Goal: Transaction & Acquisition: Book appointment/travel/reservation

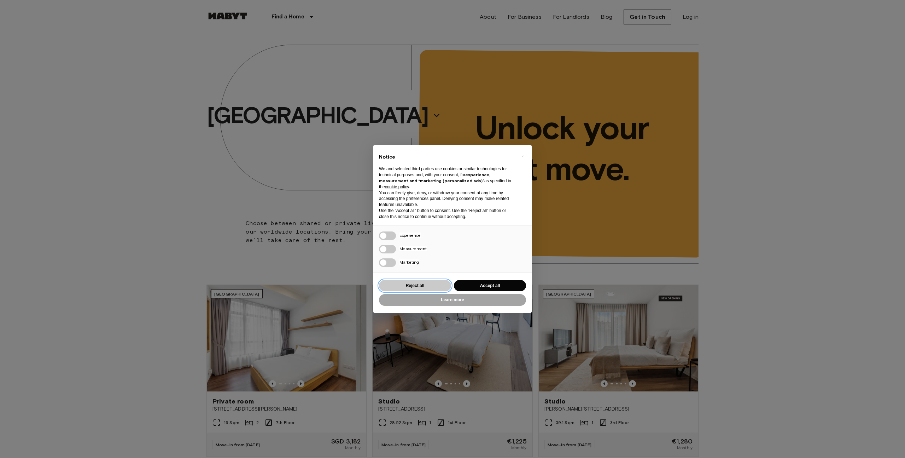
click at [426, 285] on button "Reject all" at bounding box center [415, 286] width 72 height 12
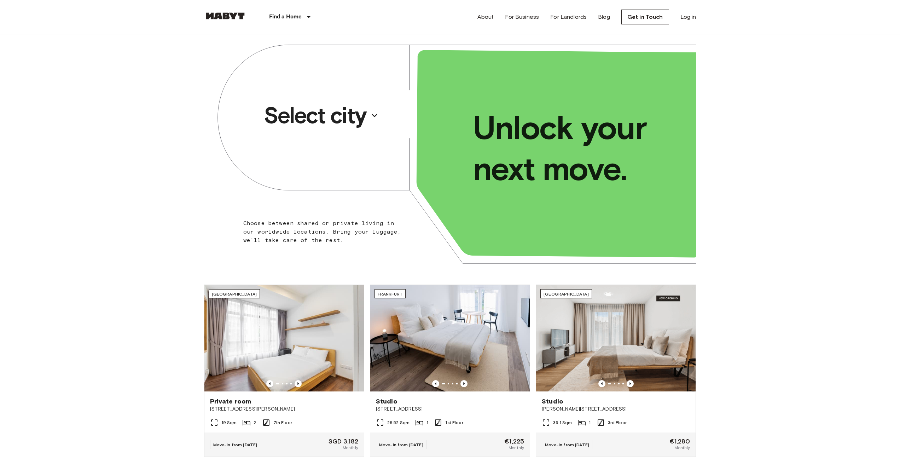
click at [357, 112] on p "Select city" at bounding box center [315, 115] width 103 height 28
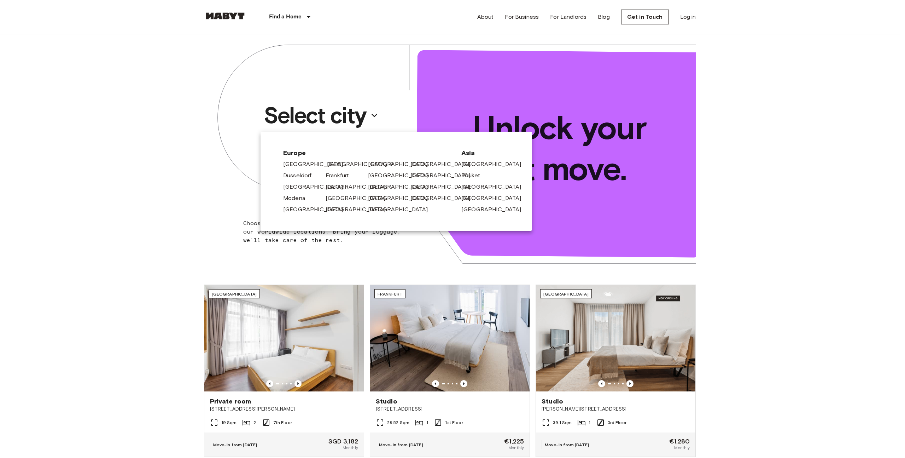
click at [334, 166] on link "[GEOGRAPHIC_DATA]" at bounding box center [360, 164] width 67 height 8
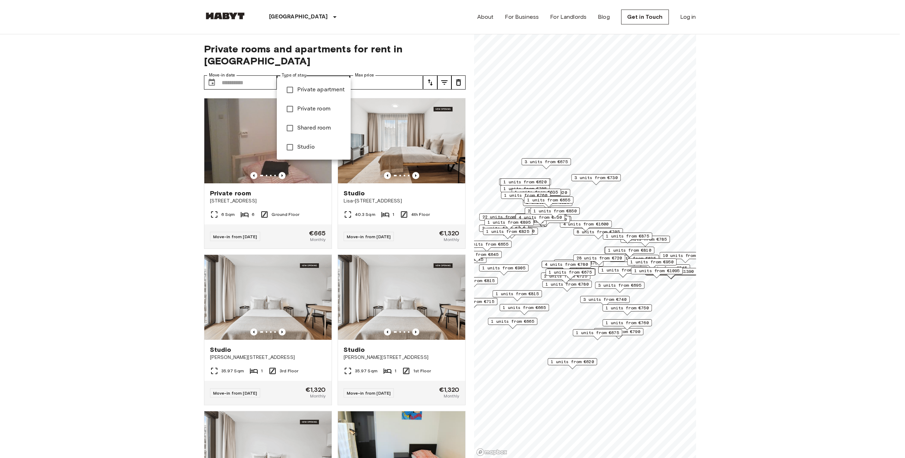
click at [304, 114] on li "Private room" at bounding box center [314, 108] width 74 height 19
type input "**********"
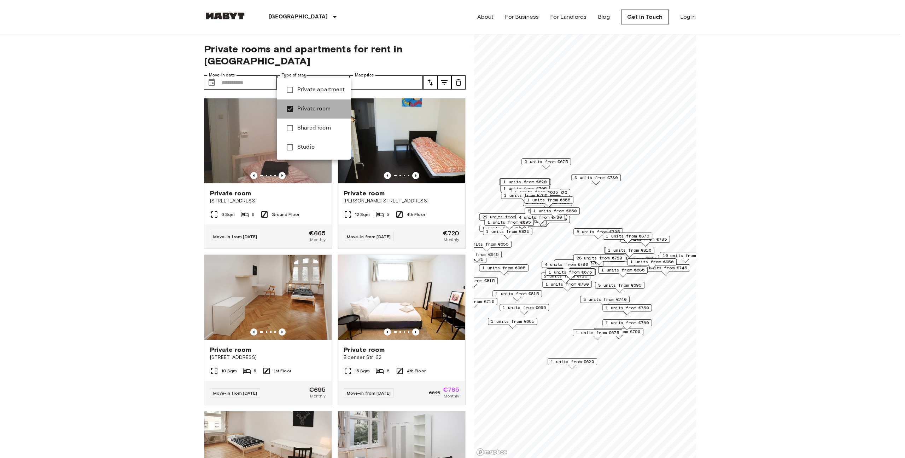
click at [306, 118] on li "Private room" at bounding box center [314, 108] width 74 height 19
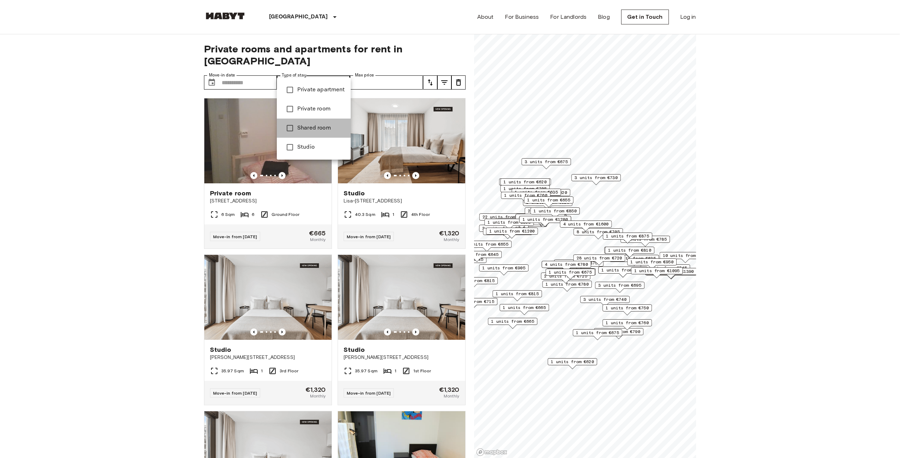
click at [314, 129] on span "Shared room" at bounding box center [321, 128] width 48 height 8
type input "**********"
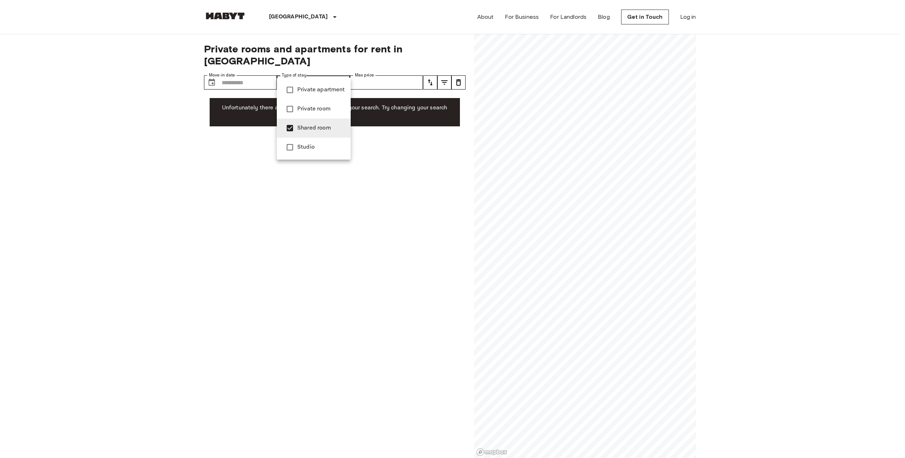
click at [324, 128] on span "Shared room" at bounding box center [321, 128] width 48 height 8
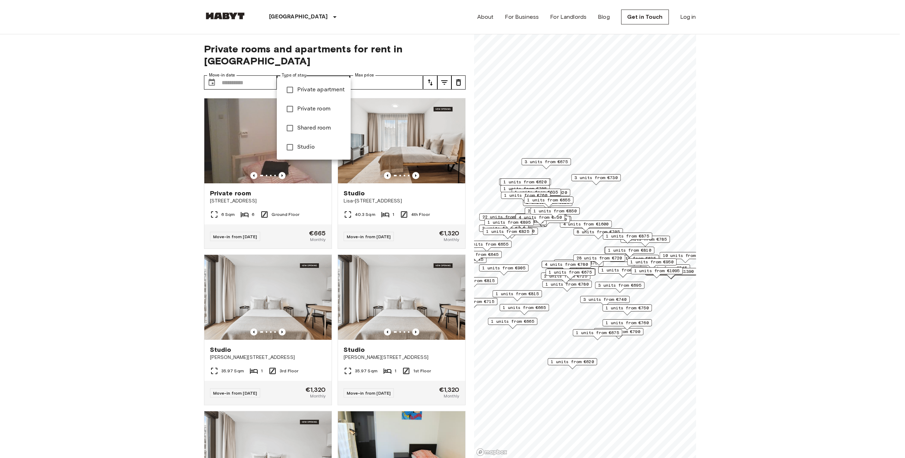
click at [320, 93] on span "Private apartment" at bounding box center [321, 90] width 48 height 8
type input "**********"
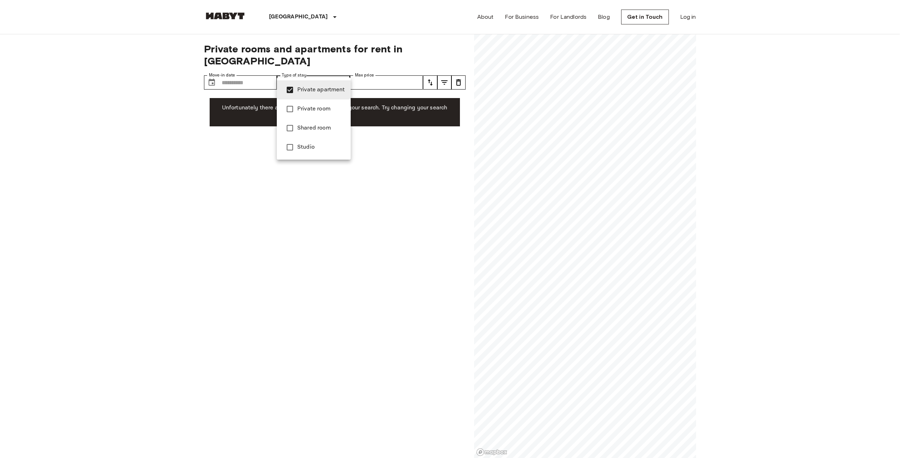
click at [320, 92] on span "Private apartment" at bounding box center [321, 90] width 48 height 8
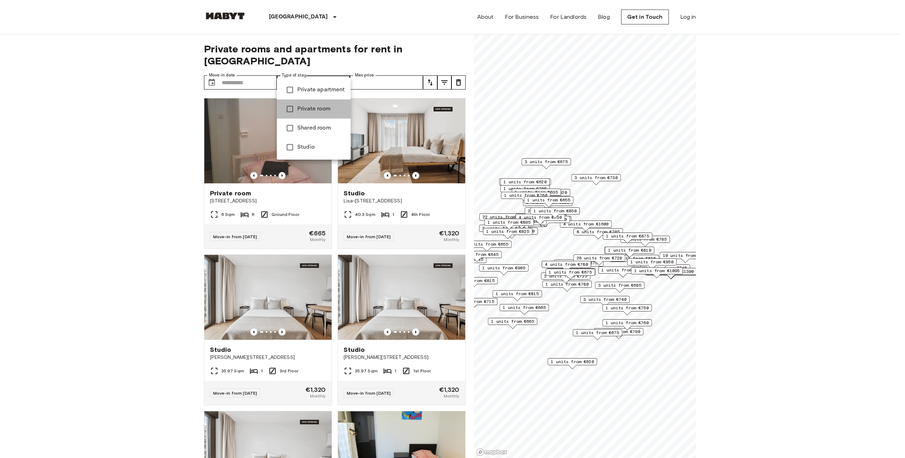
click at [322, 101] on li "Private room" at bounding box center [314, 108] width 74 height 19
type input "**********"
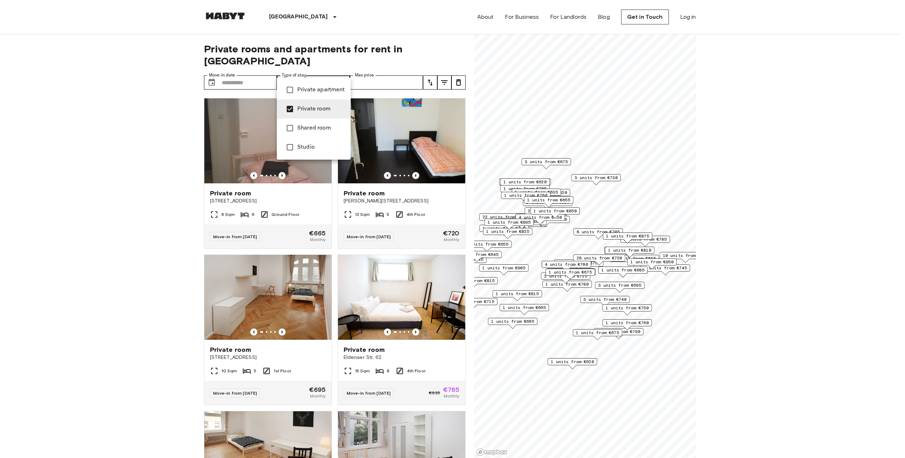
click at [234, 75] on div at bounding box center [452, 229] width 905 height 458
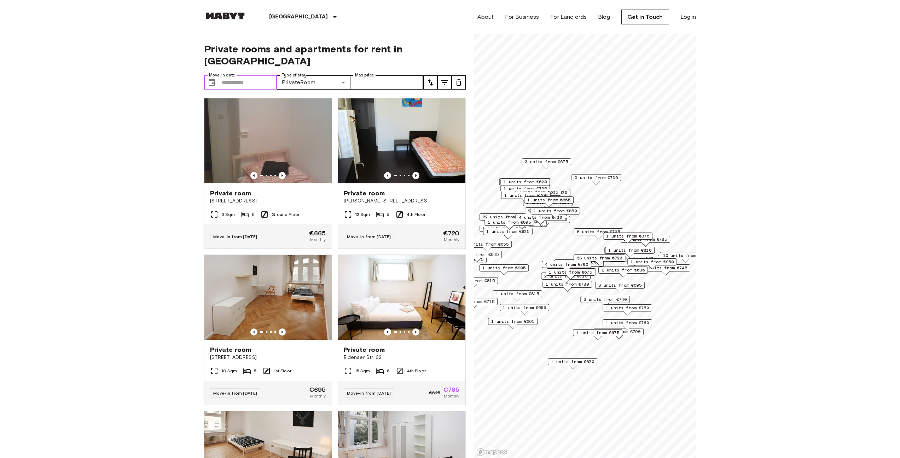
click at [227, 75] on input "Move-in date" at bounding box center [250, 82] width 56 height 14
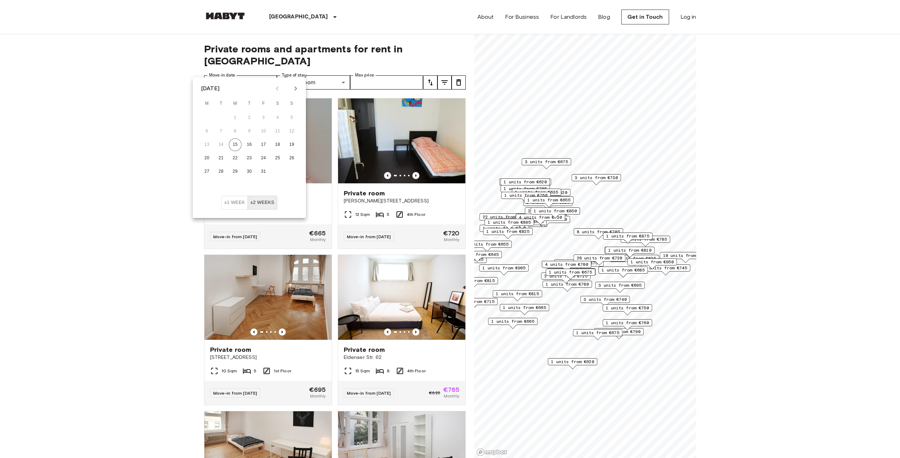
click at [288, 86] on div at bounding box center [286, 88] width 8 height 12
click at [295, 89] on icon "Next month" at bounding box center [296, 88] width 2 height 4
click at [299, 89] on icon "Next month" at bounding box center [295, 88] width 8 height 8
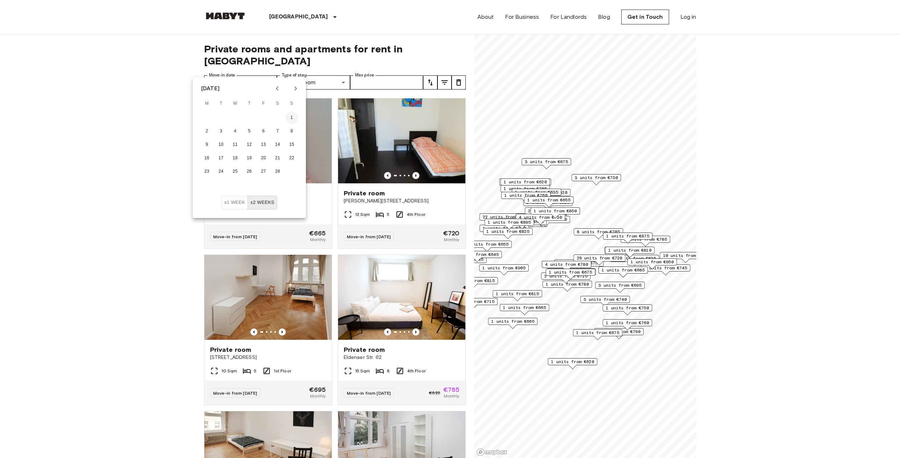
click at [290, 117] on button "1" at bounding box center [291, 117] width 13 height 13
type input "**********"
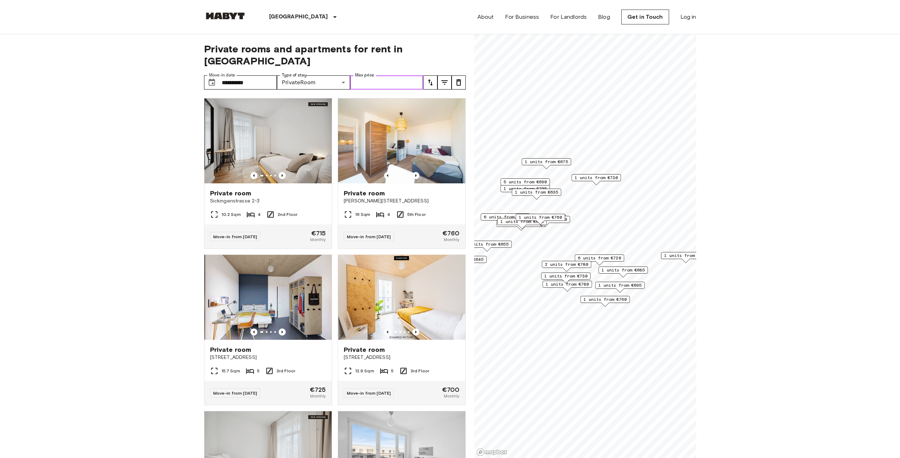
click at [409, 75] on input "Max price" at bounding box center [386, 82] width 73 height 14
click at [413, 172] on icon "Previous image" at bounding box center [415, 175] width 7 height 7
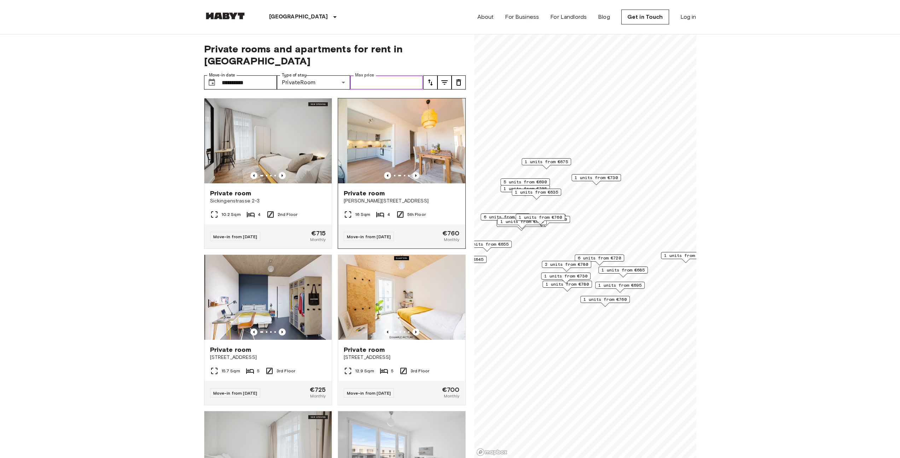
click at [413, 172] on icon "Previous image" at bounding box center [415, 175] width 7 height 7
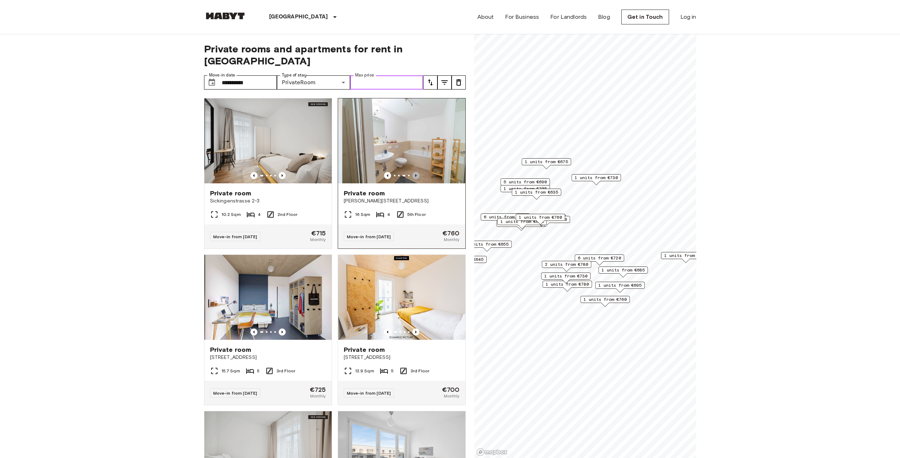
click at [413, 172] on icon "Previous image" at bounding box center [415, 175] width 7 height 7
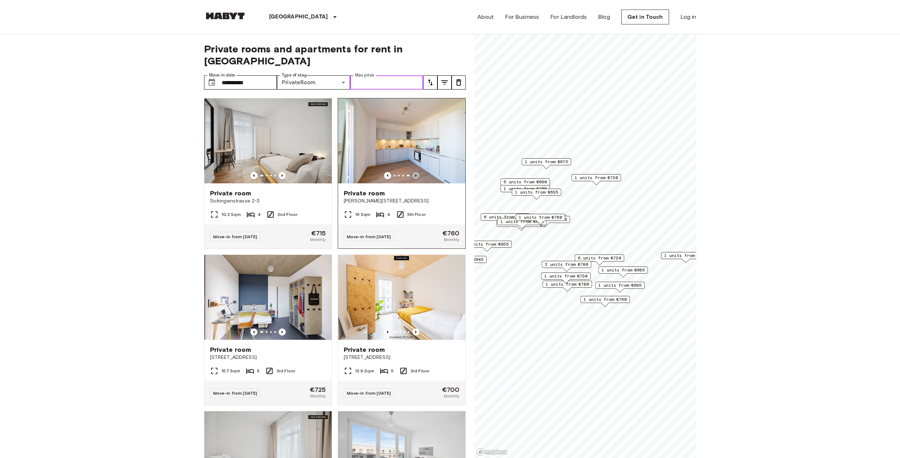
click at [413, 172] on icon "Previous image" at bounding box center [415, 175] width 7 height 7
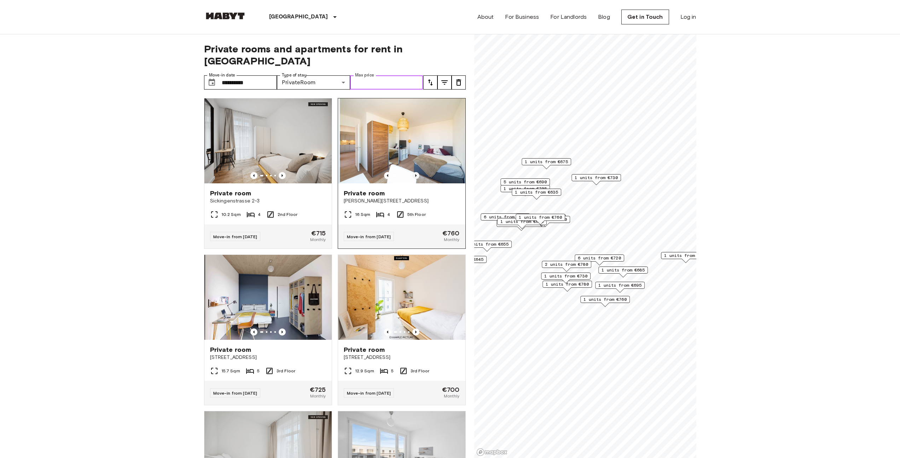
click at [414, 172] on icon "Previous image" at bounding box center [415, 175] width 7 height 7
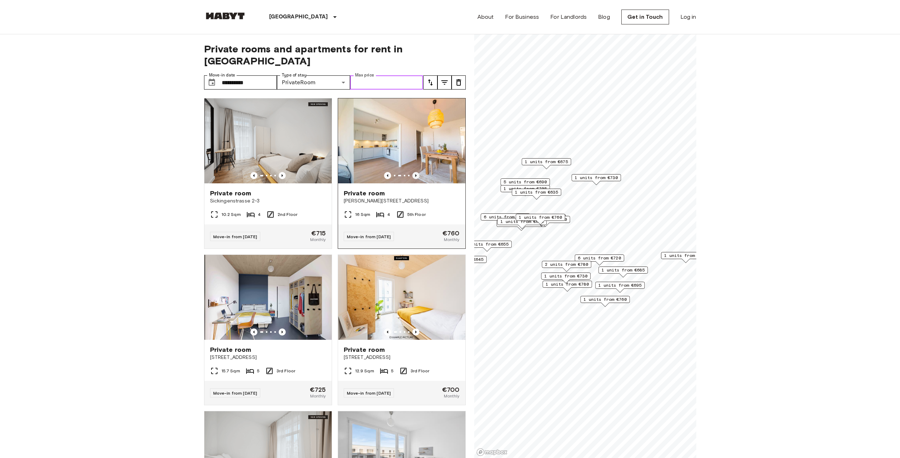
click at [414, 172] on icon "Previous image" at bounding box center [415, 175] width 7 height 7
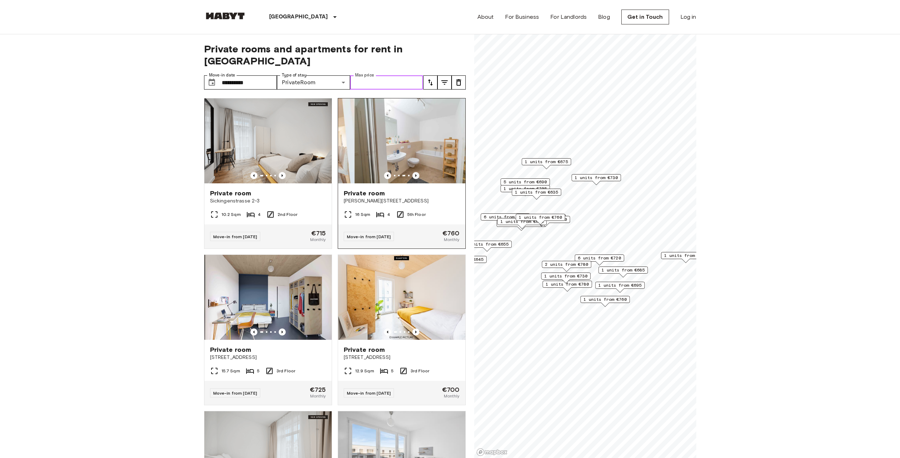
click at [414, 172] on icon "Previous image" at bounding box center [415, 175] width 7 height 7
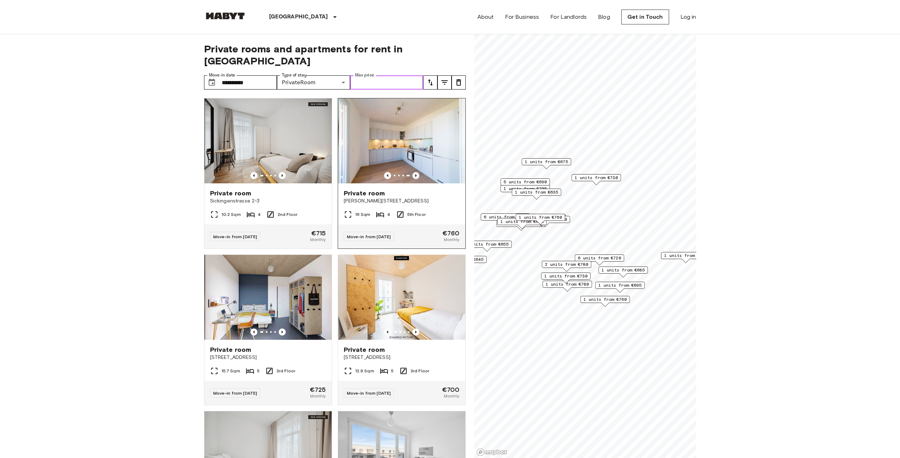
click at [414, 172] on icon "Previous image" at bounding box center [415, 175] width 7 height 7
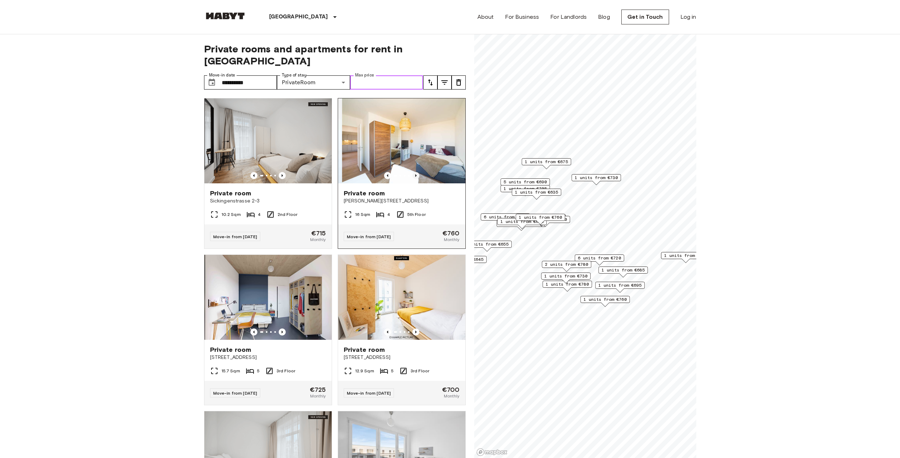
click at [414, 172] on icon "Previous image" at bounding box center [415, 175] width 7 height 7
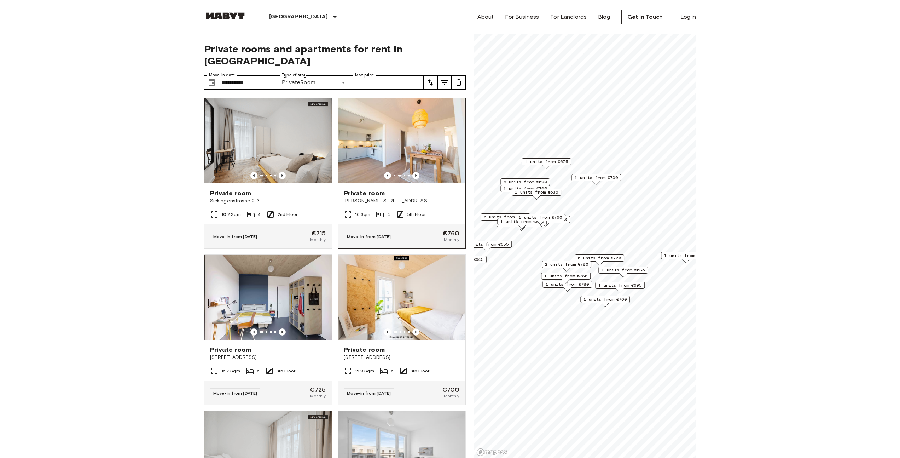
click at [401, 224] on div "Move-in from 19 Jan 26 €760 Monthly" at bounding box center [401, 236] width 127 height 24
click at [413, 172] on icon "Previous image" at bounding box center [415, 175] width 7 height 7
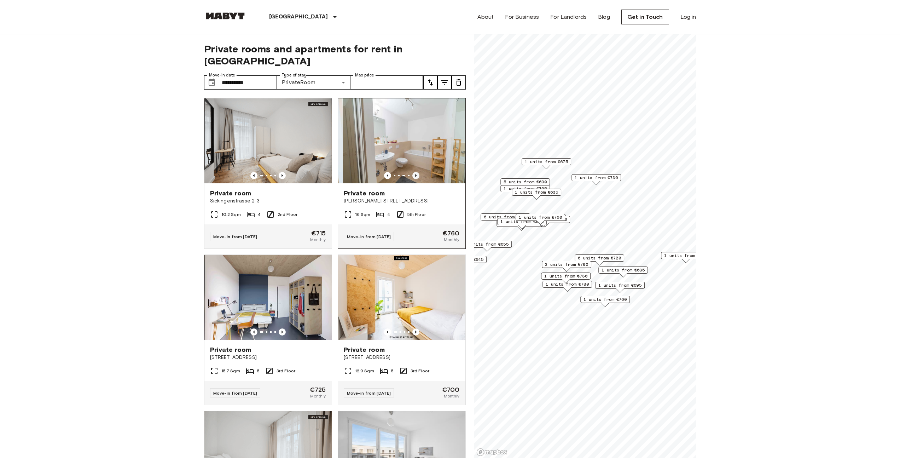
click at [413, 172] on icon "Previous image" at bounding box center [415, 175] width 7 height 7
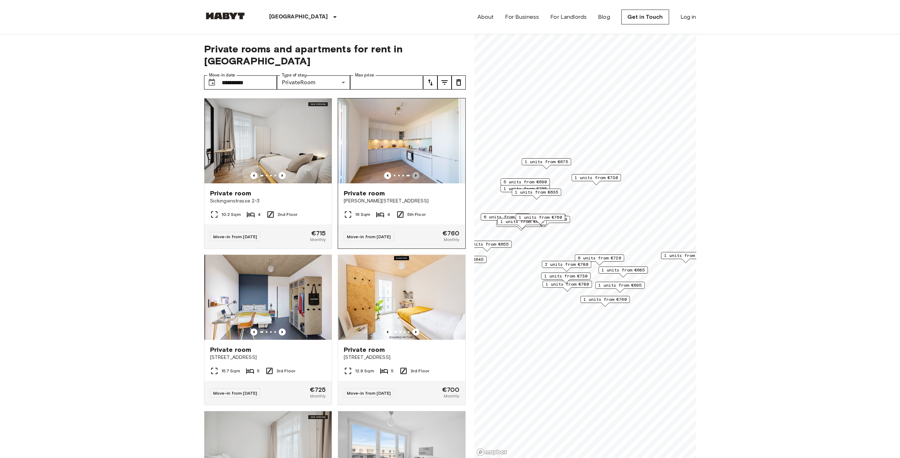
click at [413, 172] on icon "Previous image" at bounding box center [415, 175] width 7 height 7
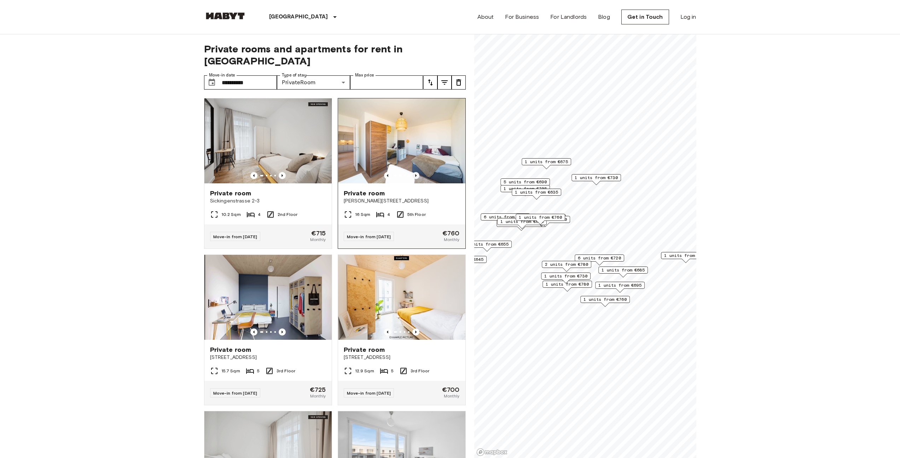
click at [412, 172] on icon "Previous image" at bounding box center [415, 175] width 7 height 7
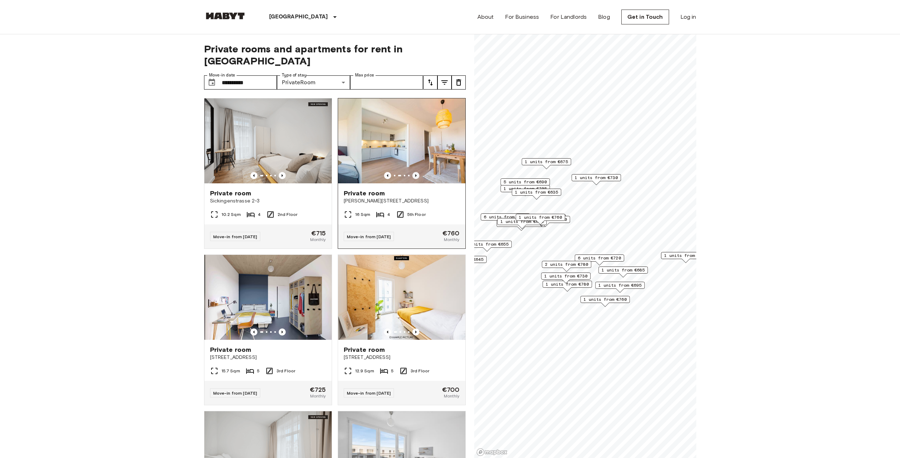
click at [412, 172] on icon "Previous image" at bounding box center [415, 175] width 7 height 7
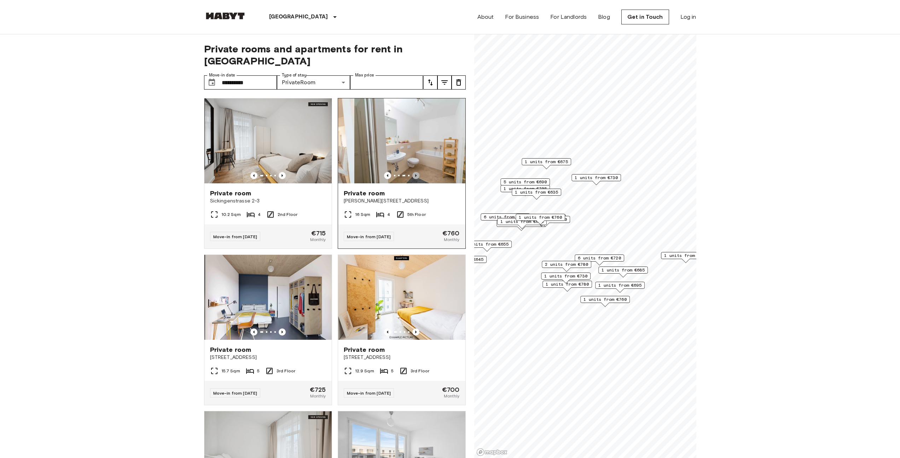
click at [412, 172] on icon "Previous image" at bounding box center [415, 175] width 7 height 7
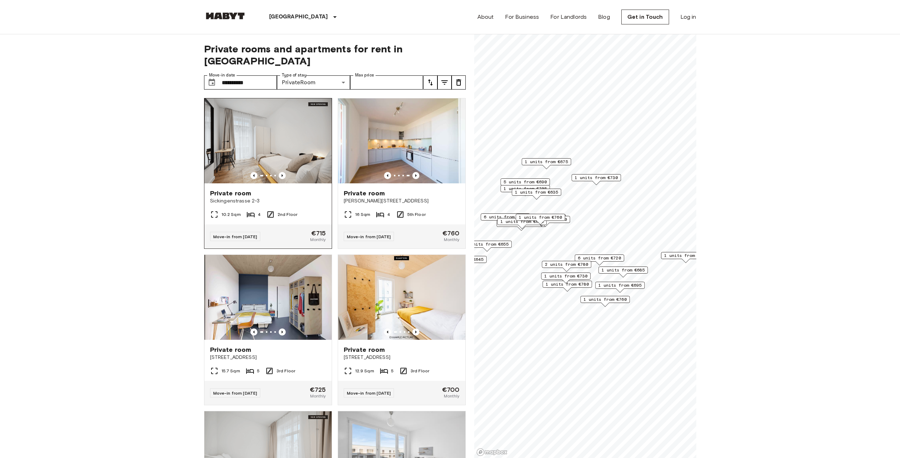
click at [291, 191] on div "Private room Sickingenstrasse 2-3" at bounding box center [267, 196] width 127 height 27
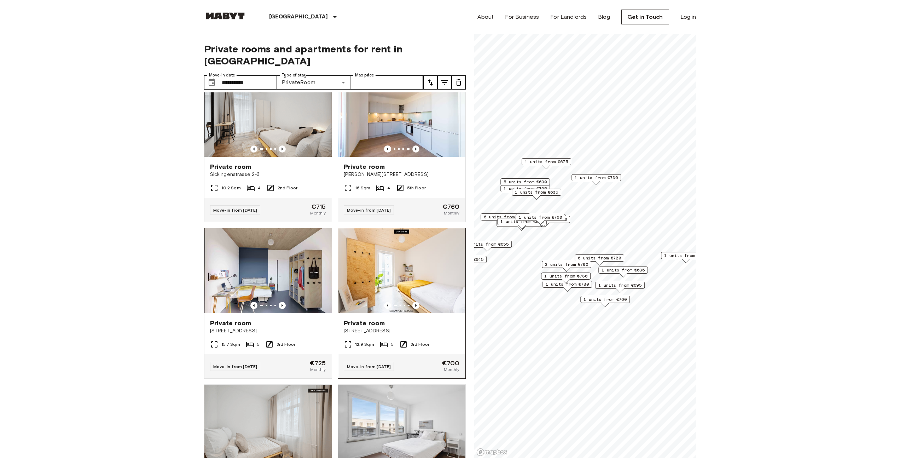
scroll to position [32, 0]
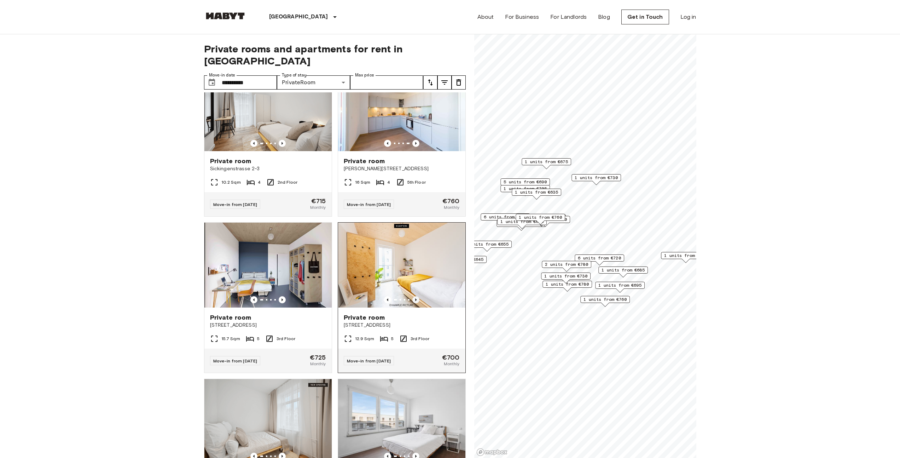
click at [412, 296] on icon "Previous image" at bounding box center [415, 299] width 7 height 7
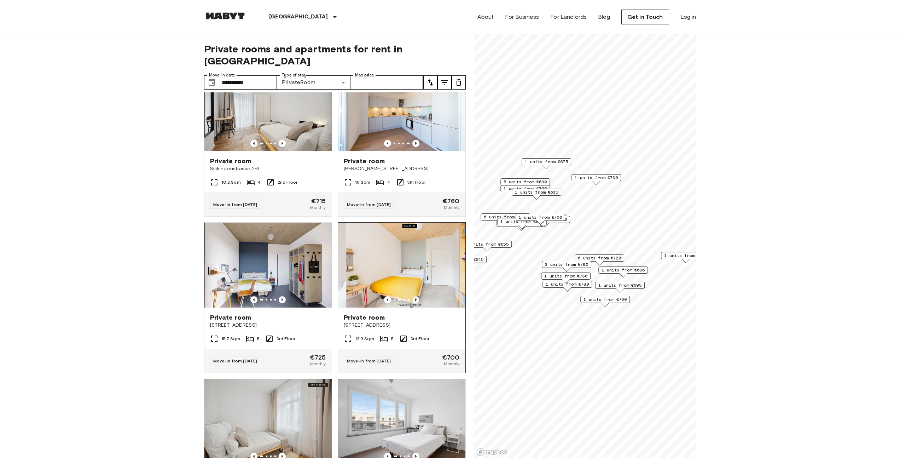
click at [412, 296] on icon "Previous image" at bounding box center [415, 299] width 7 height 7
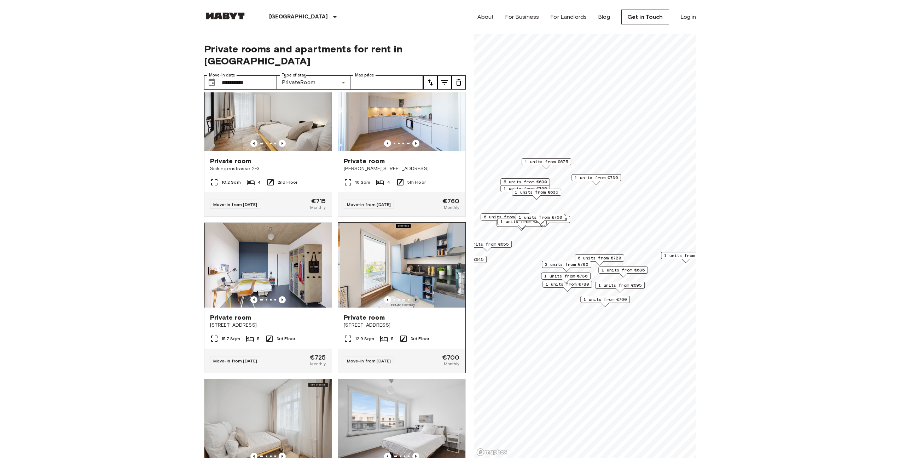
click at [412, 296] on icon "Previous image" at bounding box center [415, 299] width 7 height 7
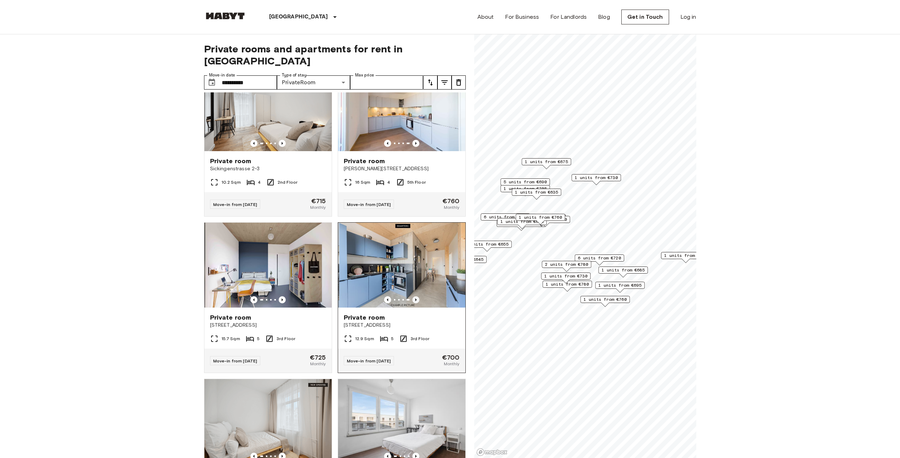
click at [412, 296] on icon "Previous image" at bounding box center [415, 299] width 7 height 7
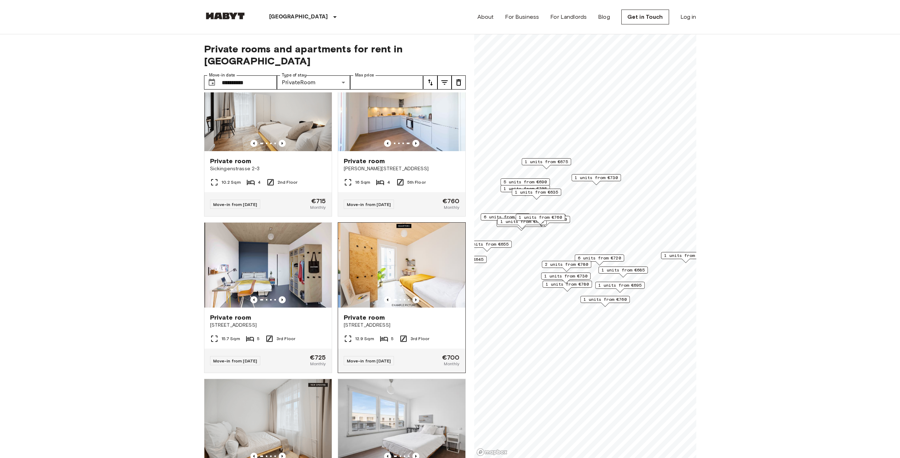
click at [412, 296] on icon "Previous image" at bounding box center [415, 299] width 7 height 7
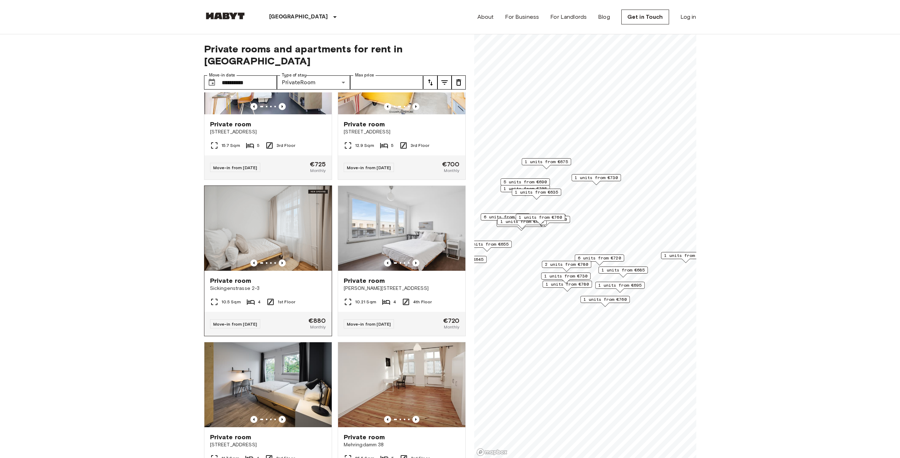
scroll to position [227, 0]
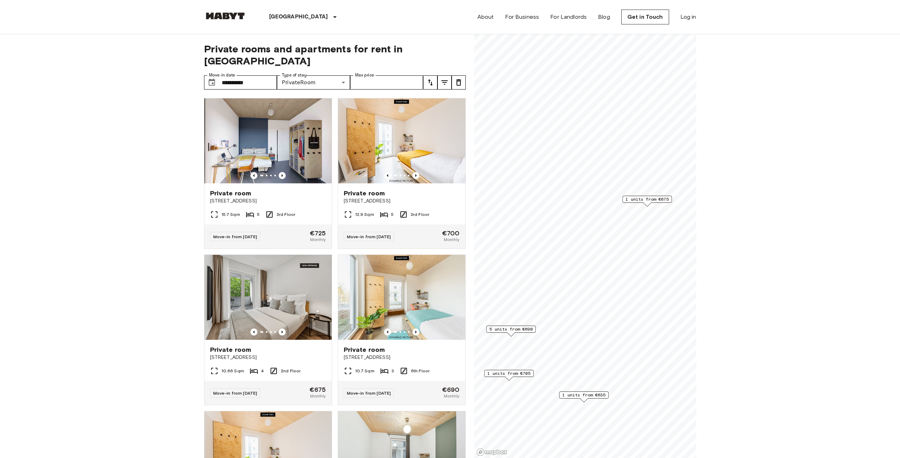
click at [652, 198] on span "1 units from €675" at bounding box center [646, 199] width 43 height 6
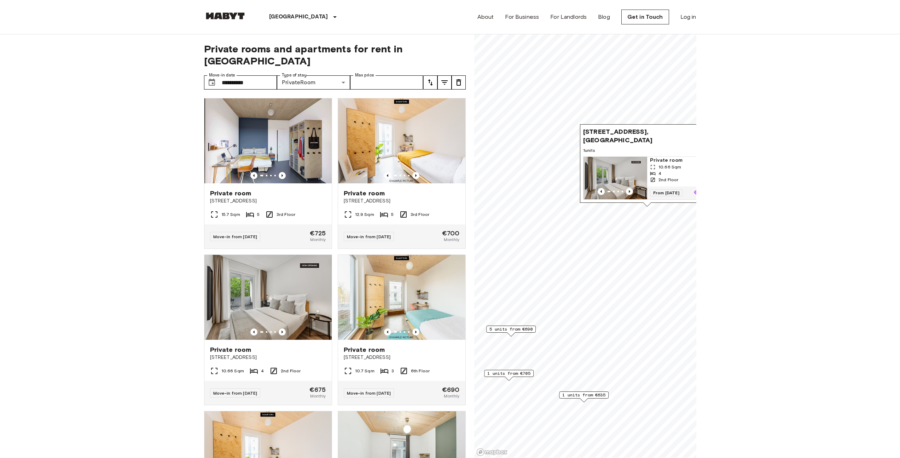
click at [646, 131] on span "Simmelstraße 23, 13409 Berlin, GER" at bounding box center [640, 135] width 114 height 17
click at [666, 164] on span "10.66 Sqm" at bounding box center [669, 167] width 23 height 6
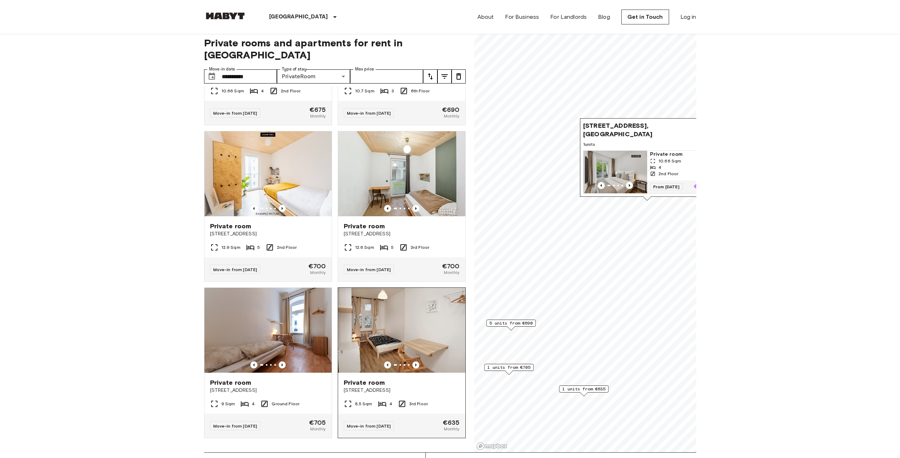
scroll to position [13, 0]
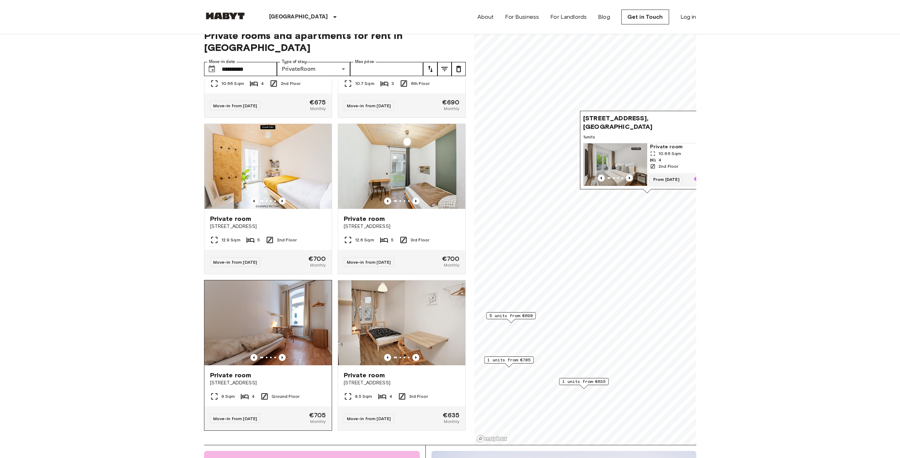
click at [263, 334] on img at bounding box center [267, 322] width 127 height 85
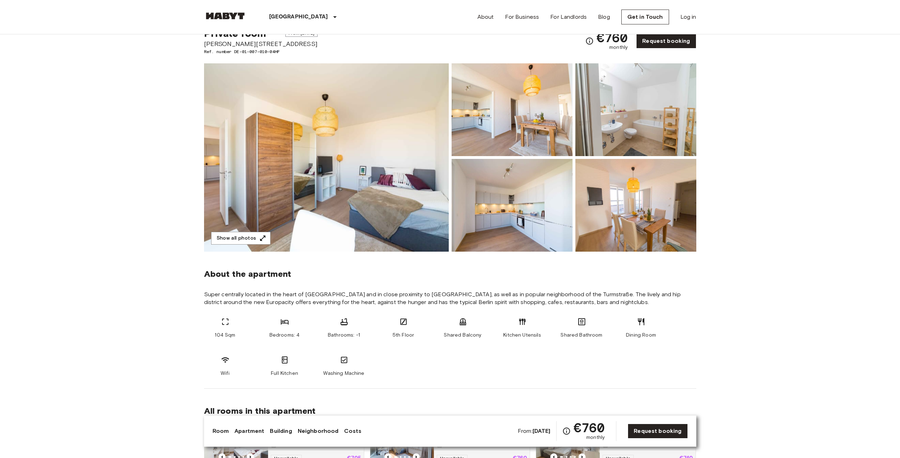
scroll to position [23, 0]
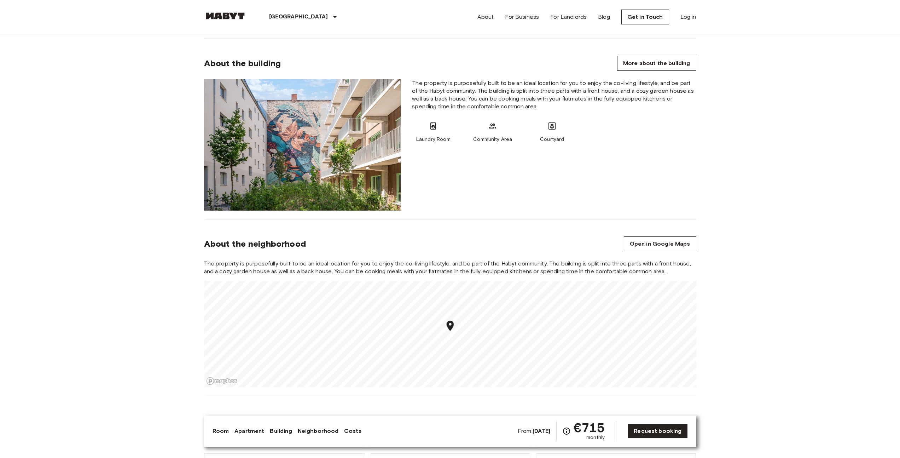
scroll to position [632, 0]
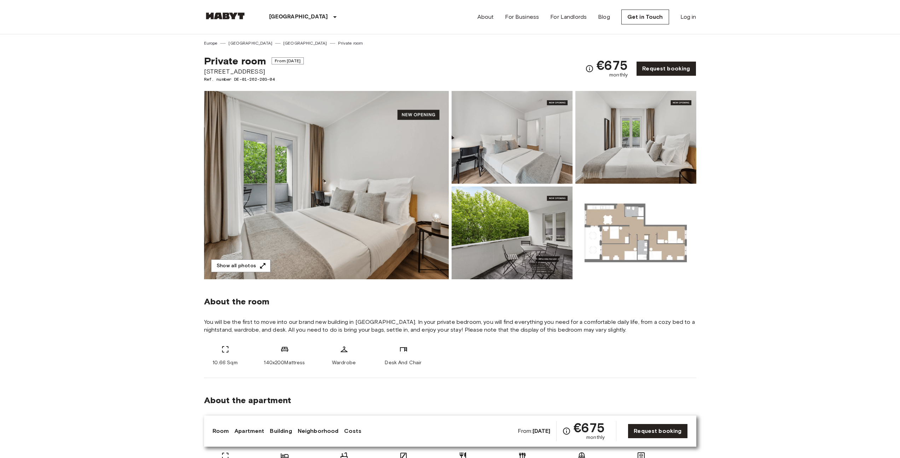
click at [357, 192] on img at bounding box center [326, 185] width 245 height 188
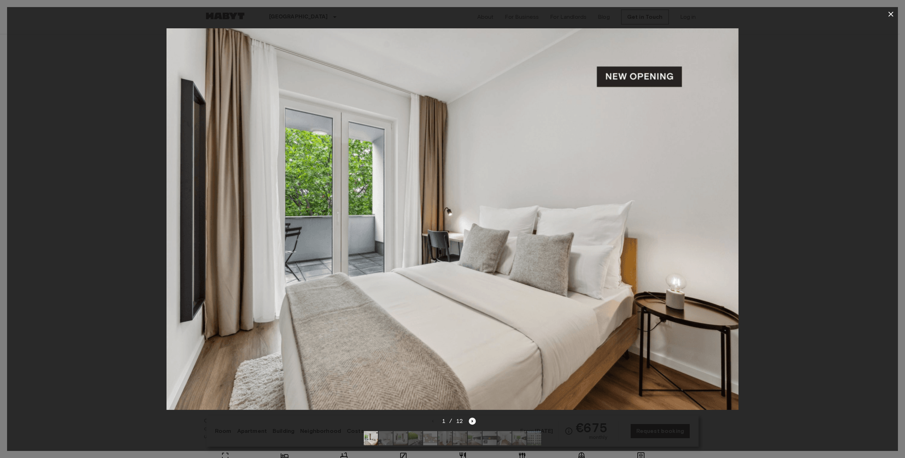
click at [473, 417] on icon "Next image" at bounding box center [472, 420] width 7 height 7
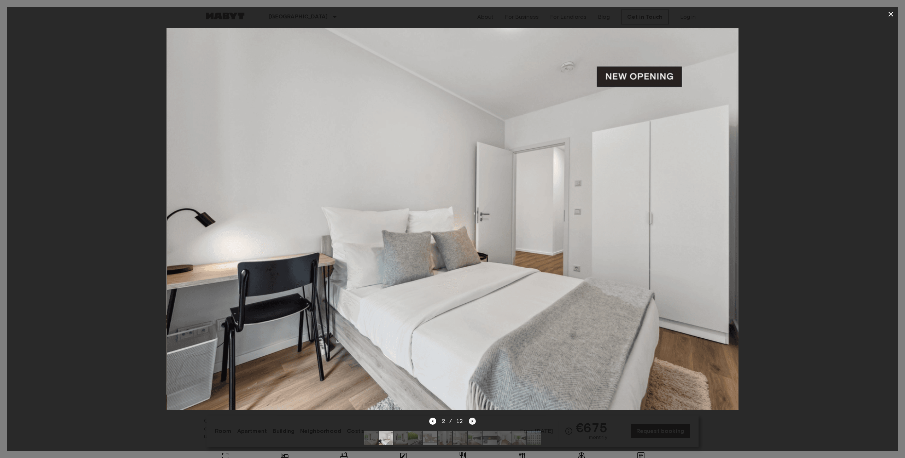
click at [473, 417] on icon "Next image" at bounding box center [472, 420] width 7 height 7
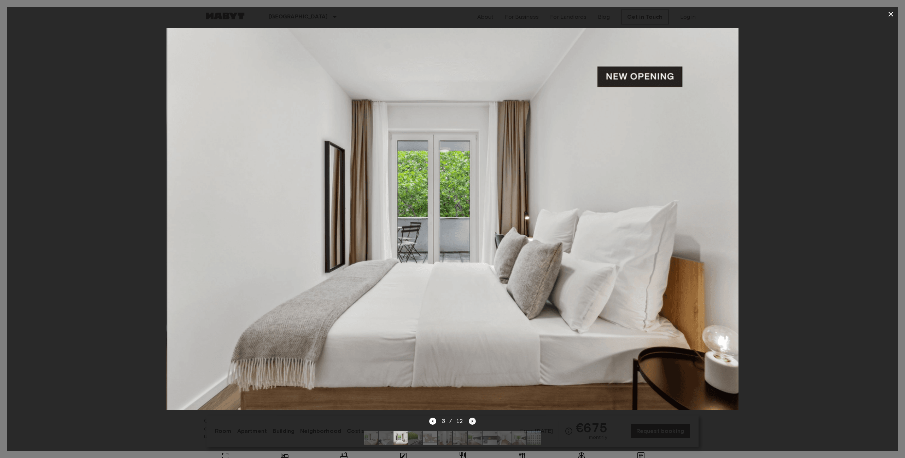
click at [473, 417] on icon "Next image" at bounding box center [472, 420] width 7 height 7
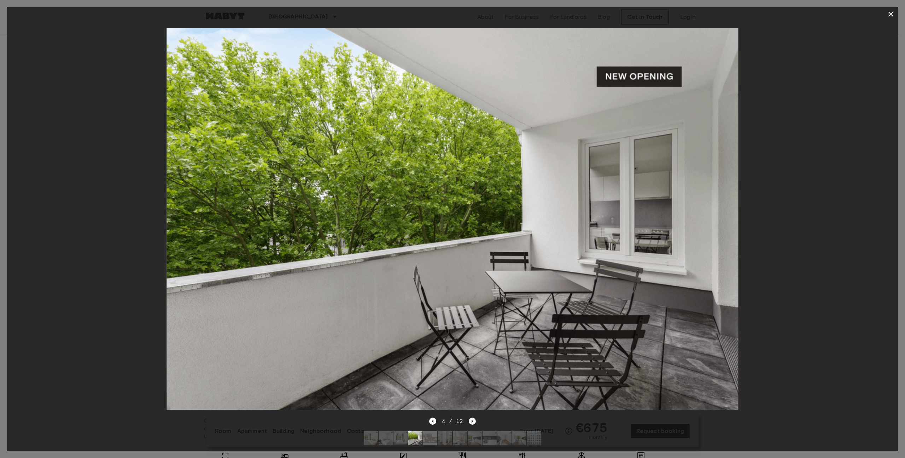
click at [473, 417] on icon "Next image" at bounding box center [472, 420] width 7 height 7
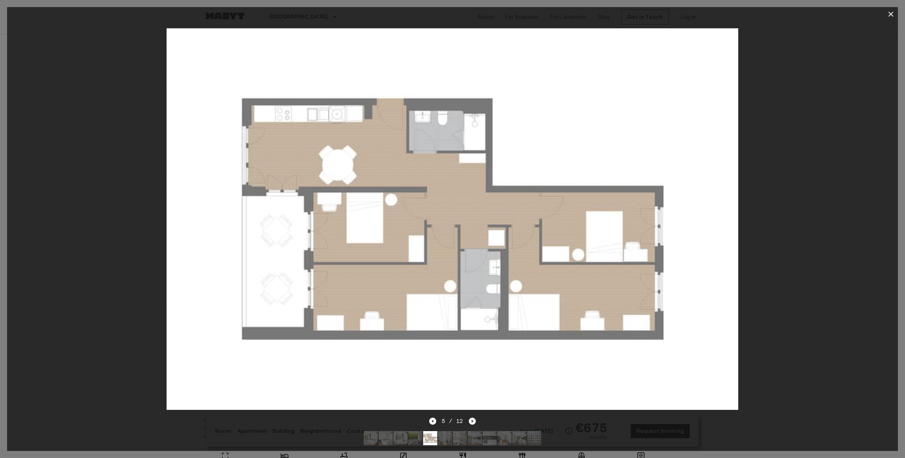
click at [473, 417] on icon "Next image" at bounding box center [472, 420] width 7 height 7
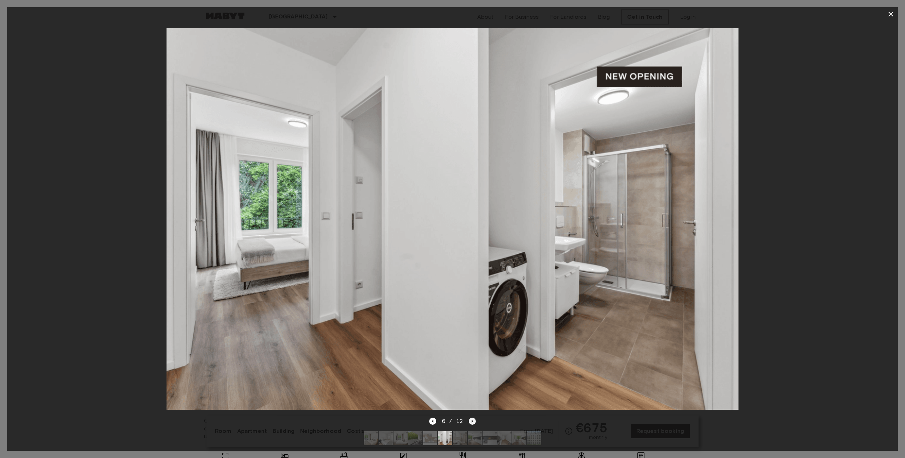
click at [473, 417] on icon "Next image" at bounding box center [472, 420] width 7 height 7
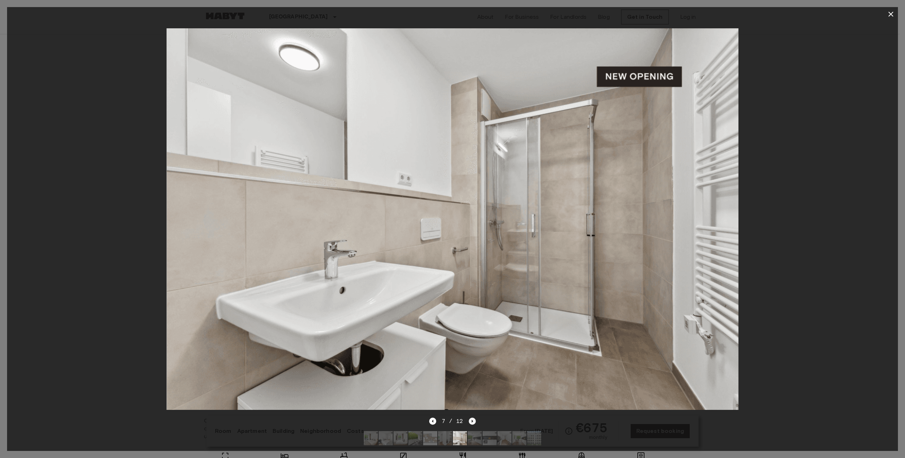
click at [473, 417] on icon "Next image" at bounding box center [472, 420] width 7 height 7
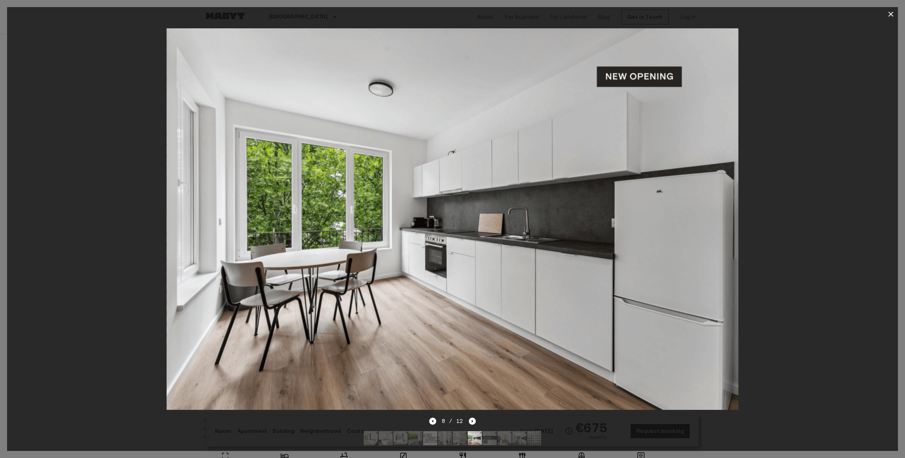
click at [763, 279] on div at bounding box center [452, 218] width 891 height 395
click at [891, 11] on icon "button" at bounding box center [891, 14] width 8 height 8
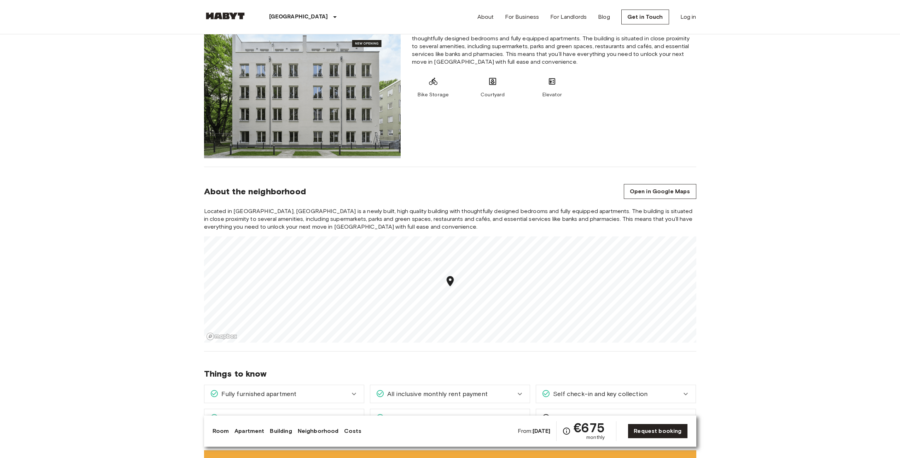
scroll to position [629, 0]
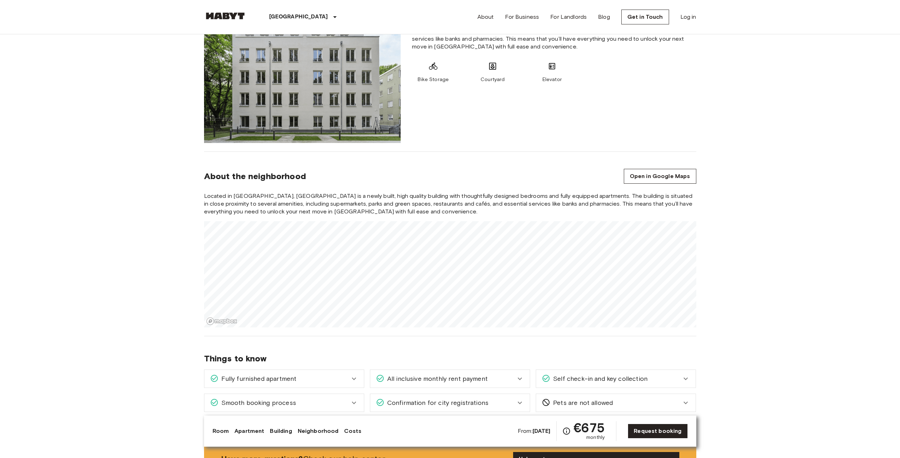
click at [565, 349] on div "Europe Germany Berlin Private room Private room From Jan 19 2026 Simmelstraße 2…" at bounding box center [450, 328] width 509 height 1847
click at [235, 68] on div "Europe Germany Berlin Private room Private room From Jan 19 2026 Simmelstraße 2…" at bounding box center [450, 328] width 509 height 1847
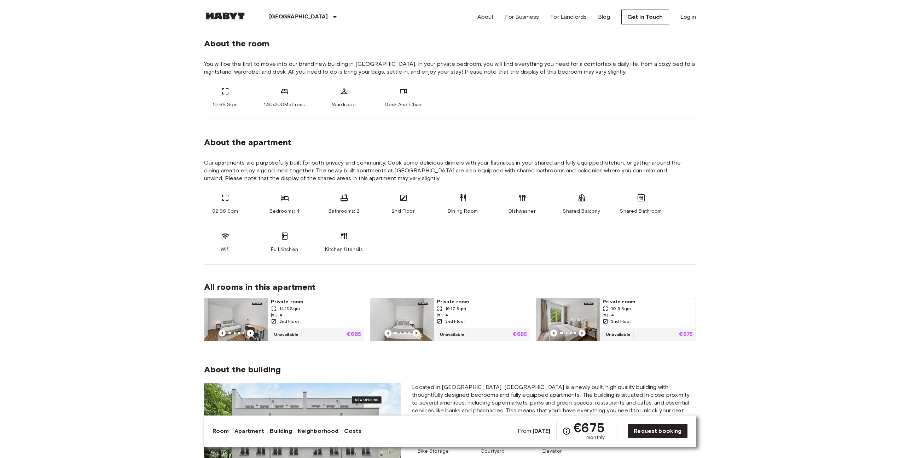
scroll to position [256, 0]
drag, startPoint x: 367, startPoint y: 214, endPoint x: 331, endPoint y: 213, distance: 36.1
click at [331, 213] on div "92.96 Sqm Bedrooms: 4 Bathrooms: 2 2nd Floor Dining Room Dishwasher Shared Balc…" at bounding box center [450, 224] width 492 height 59
click at [369, 216] on div "92.96 Sqm Bedrooms: 4 Bathrooms: 2 2nd Floor Dining Room Dishwasher Shared Balc…" at bounding box center [450, 224] width 492 height 59
click at [559, 206] on div "92.96 Sqm Bedrooms: 4 Bathrooms: 2 2nd Floor Dining Room Dishwasher Shared Balc…" at bounding box center [450, 224] width 492 height 59
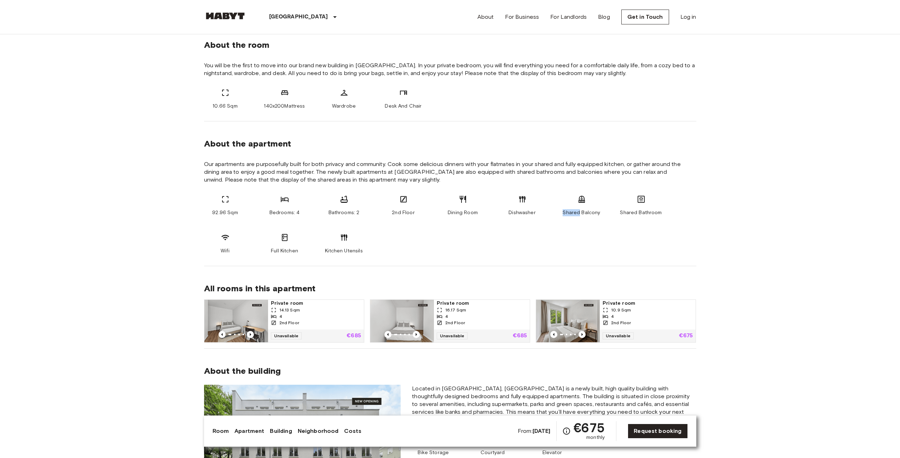
click at [559, 206] on div "92.96 Sqm Bedrooms: 4 Bathrooms: 2 2nd Floor Dining Room Dishwasher Shared Balc…" at bounding box center [450, 224] width 492 height 59
click at [564, 206] on div "Shared Balcony" at bounding box center [581, 205] width 42 height 21
click at [565, 206] on div "Shared Balcony" at bounding box center [581, 205] width 42 height 21
click at [566, 206] on div "Shared Balcony" at bounding box center [581, 205] width 42 height 21
click at [602, 219] on div "92.96 Sqm Bedrooms: 4 Bathrooms: 2 2nd Floor Dining Room Dishwasher Shared Balc…" at bounding box center [450, 224] width 492 height 59
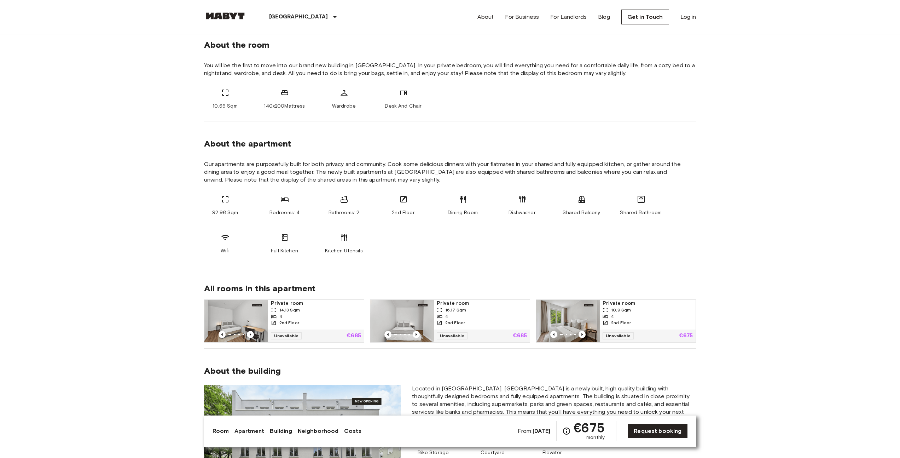
click at [632, 211] on span "Shared Bathroom" at bounding box center [641, 212] width 42 height 7
click at [323, 247] on div "Kitchen Utensils" at bounding box center [344, 243] width 42 height 21
click at [271, 250] on span "Full Kitchen" at bounding box center [284, 250] width 27 height 7
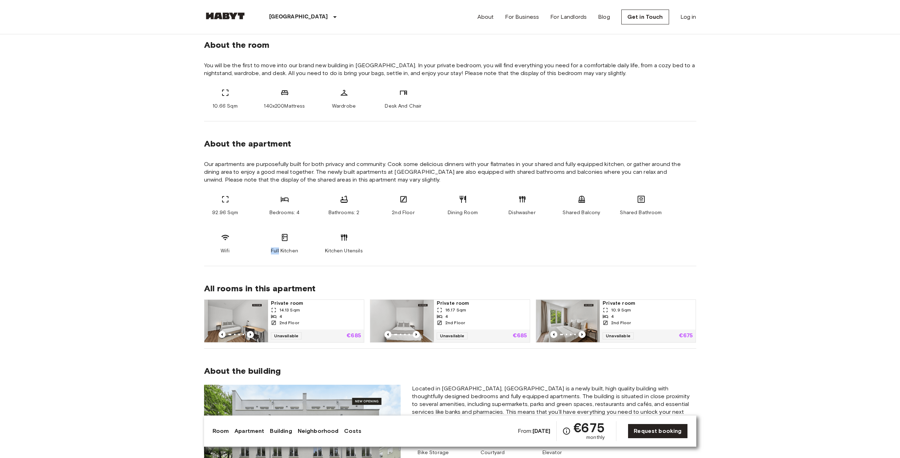
click at [271, 250] on span "Full Kitchen" at bounding box center [284, 250] width 27 height 7
click at [364, 255] on section "About the apartment Our apartments are purposefully built for both privacy and …" at bounding box center [450, 193] width 492 height 145
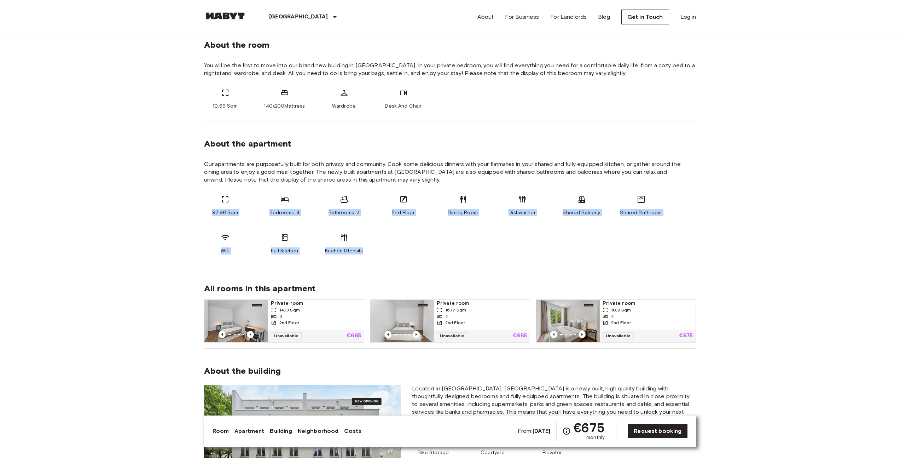
click at [364, 255] on section "About the apartment Our apartments are purposefully built for both privacy and …" at bounding box center [450, 193] width 492 height 145
click at [373, 244] on div "92.96 Sqm Bedrooms: 4 Bathrooms: 2 2nd Floor Dining Room Dishwasher Shared Balc…" at bounding box center [450, 224] width 492 height 59
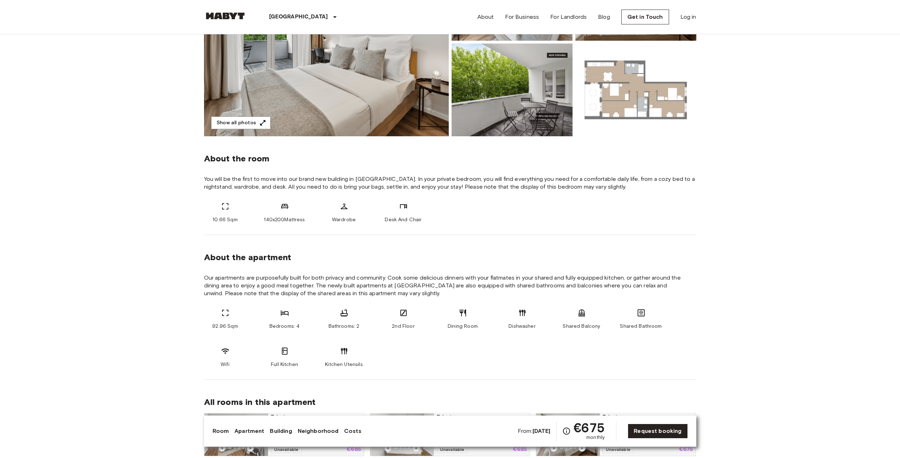
scroll to position [0, 0]
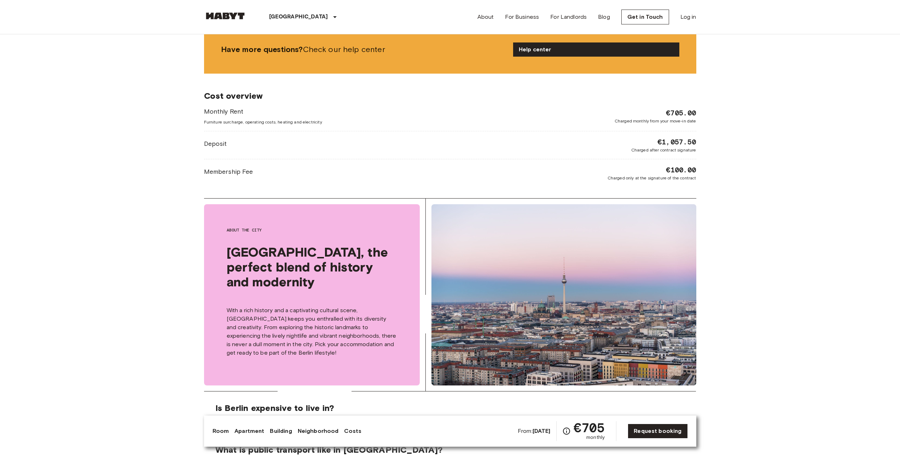
scroll to position [715, 0]
